Goal: Transaction & Acquisition: Purchase product/service

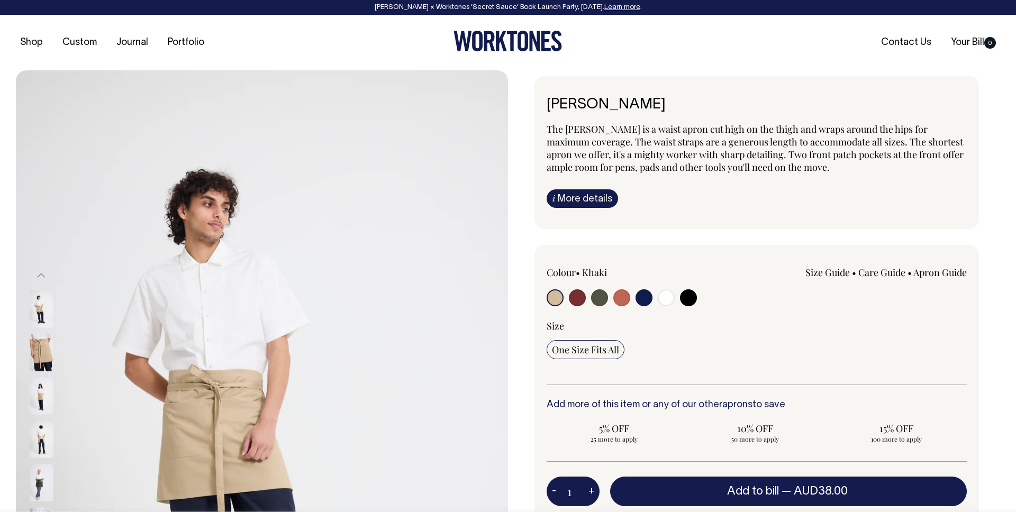
click at [575, 299] on input "radio" at bounding box center [577, 297] width 17 height 17
radio input "true"
select select "Burgundy"
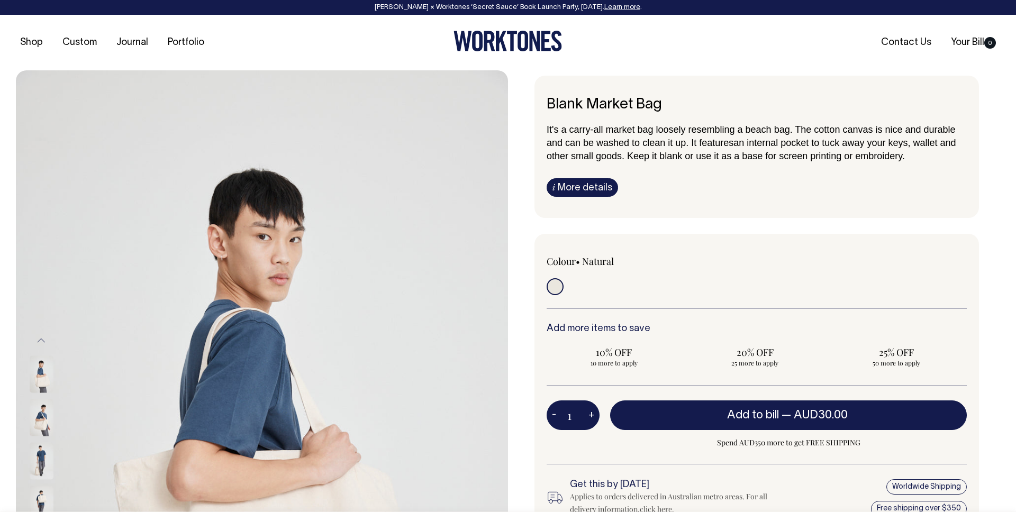
click at [571, 422] on input "1" at bounding box center [573, 416] width 53 height 30
type input "1"
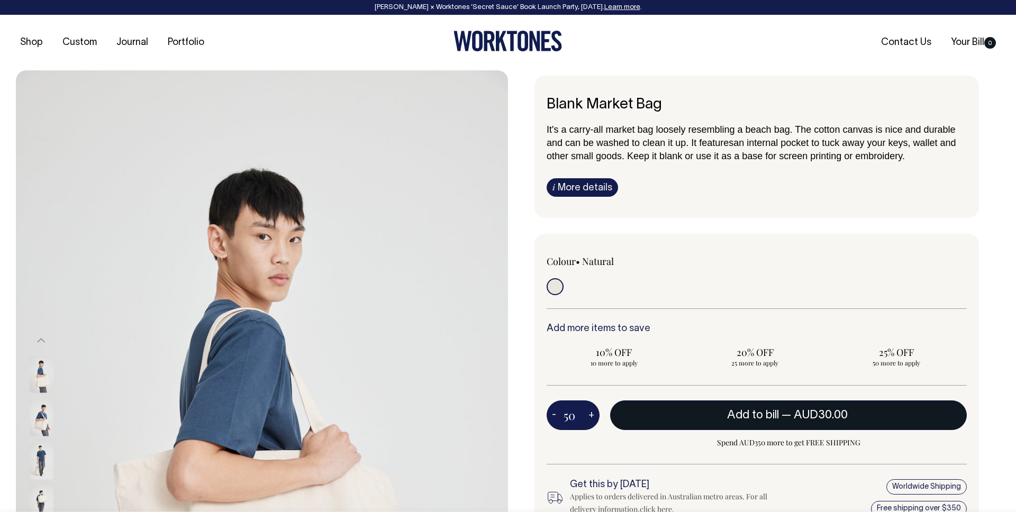
type input "50"
radio input "true"
type input "50"
click at [782, 426] on button "Add to bill — AUD30.00" at bounding box center [788, 416] width 357 height 30
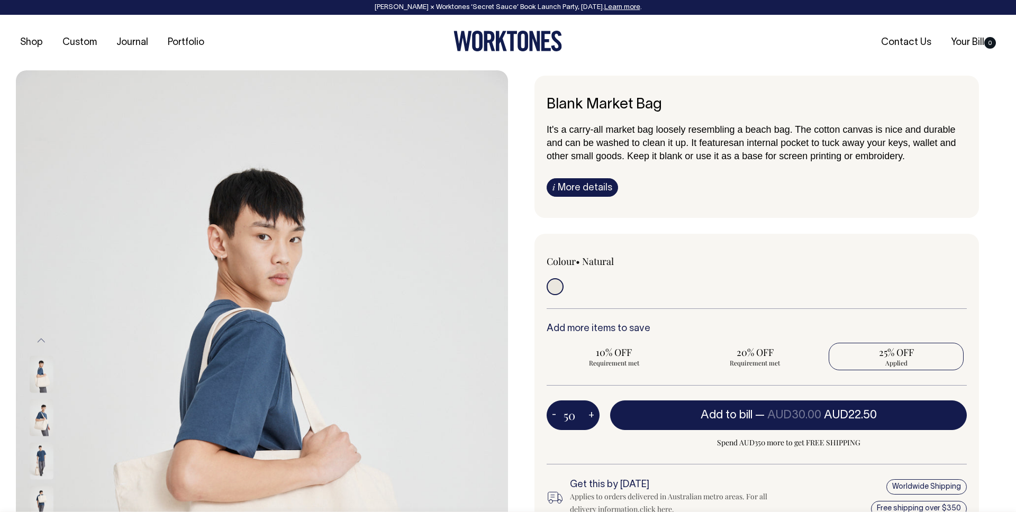
type input "1"
radio input "false"
type input "1"
radio input "true"
